Goal: Task Accomplishment & Management: Use online tool/utility

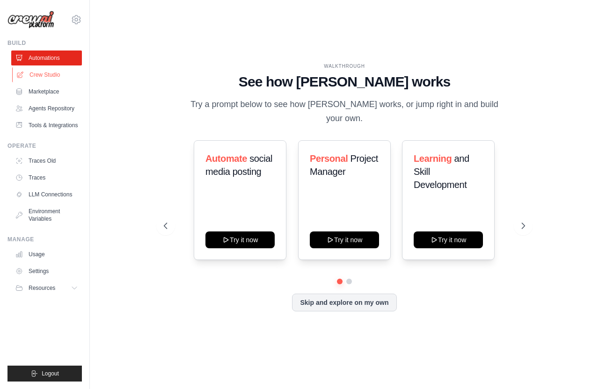
click at [46, 74] on link "Crew Studio" at bounding box center [47, 74] width 71 height 15
